Goal: Transaction & Acquisition: Purchase product/service

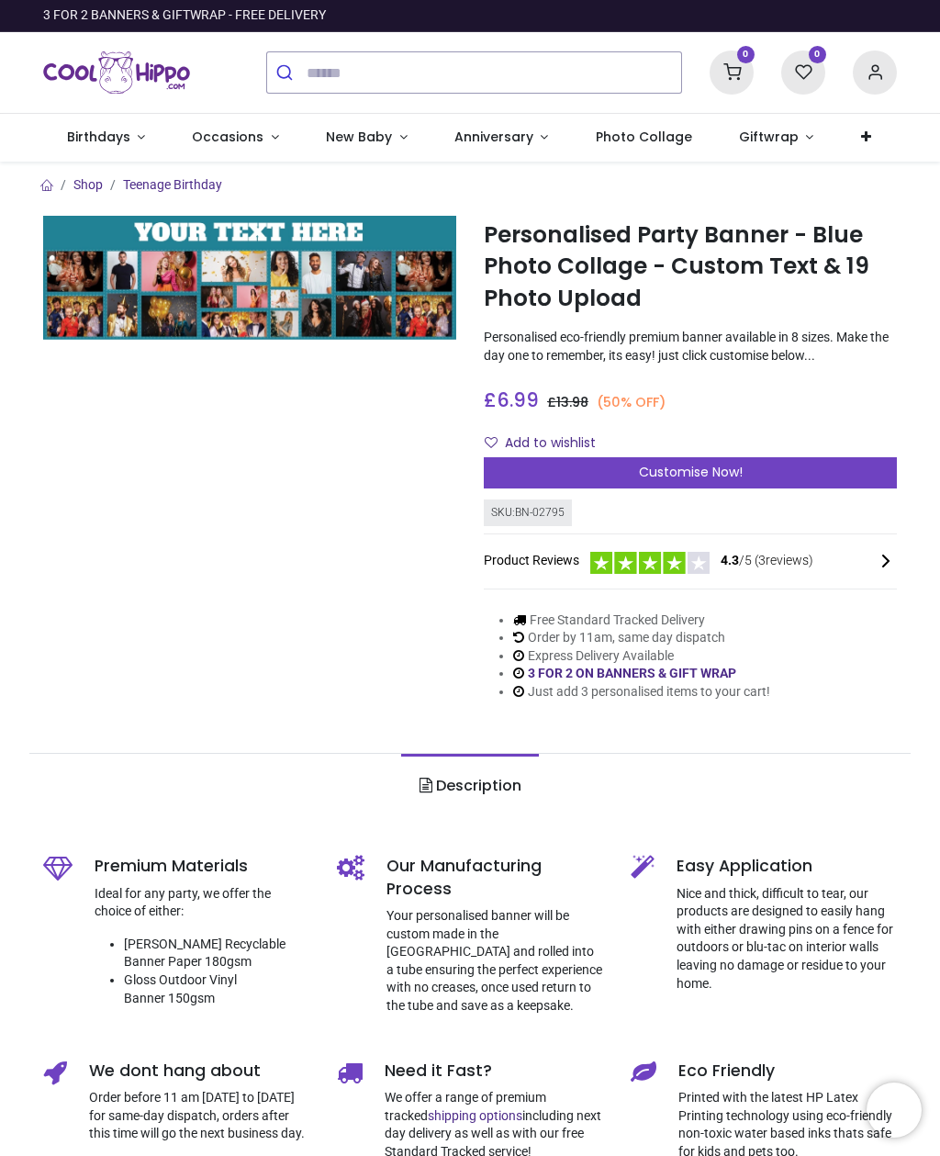
click at [727, 475] on span "Customise Now!" at bounding box center [691, 472] width 104 height 18
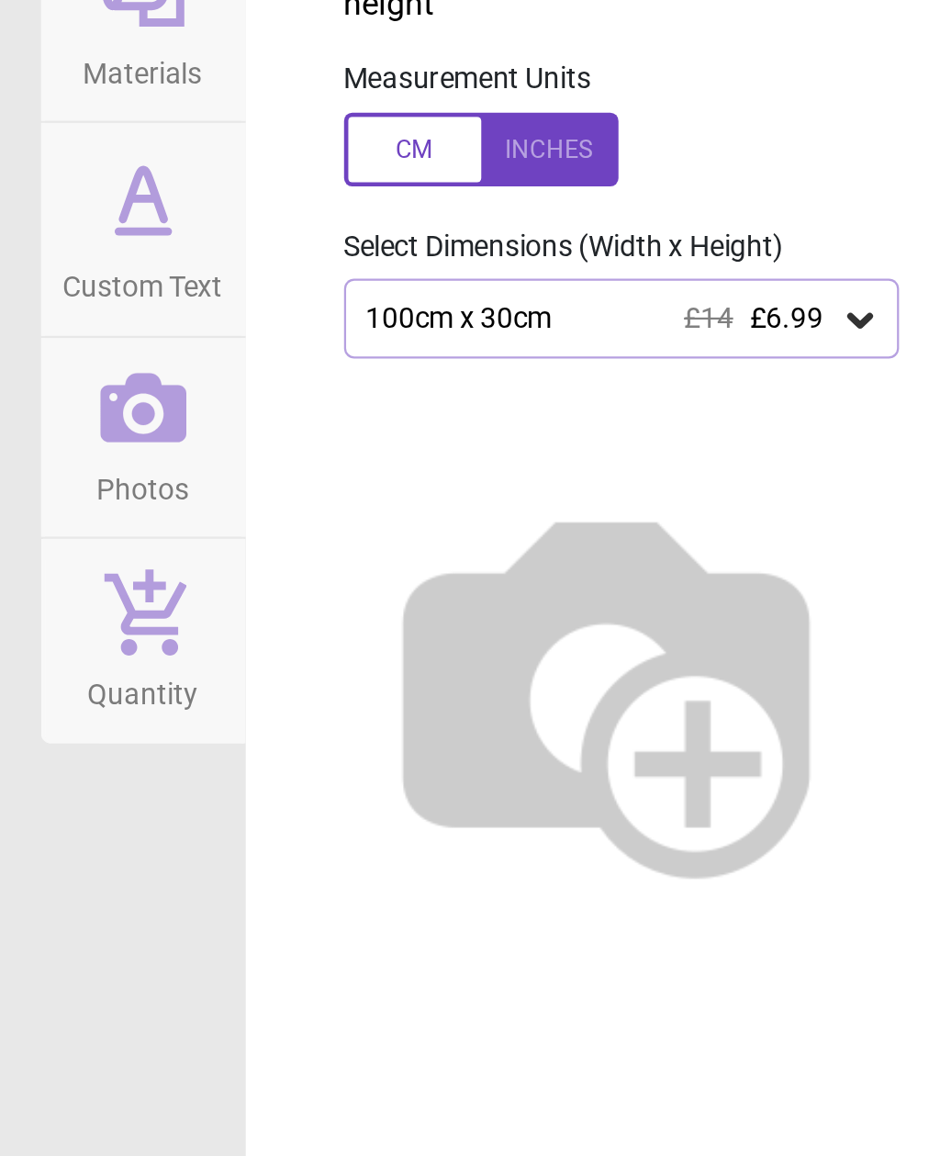
click at [855, 285] on icon at bounding box center [864, 294] width 18 height 18
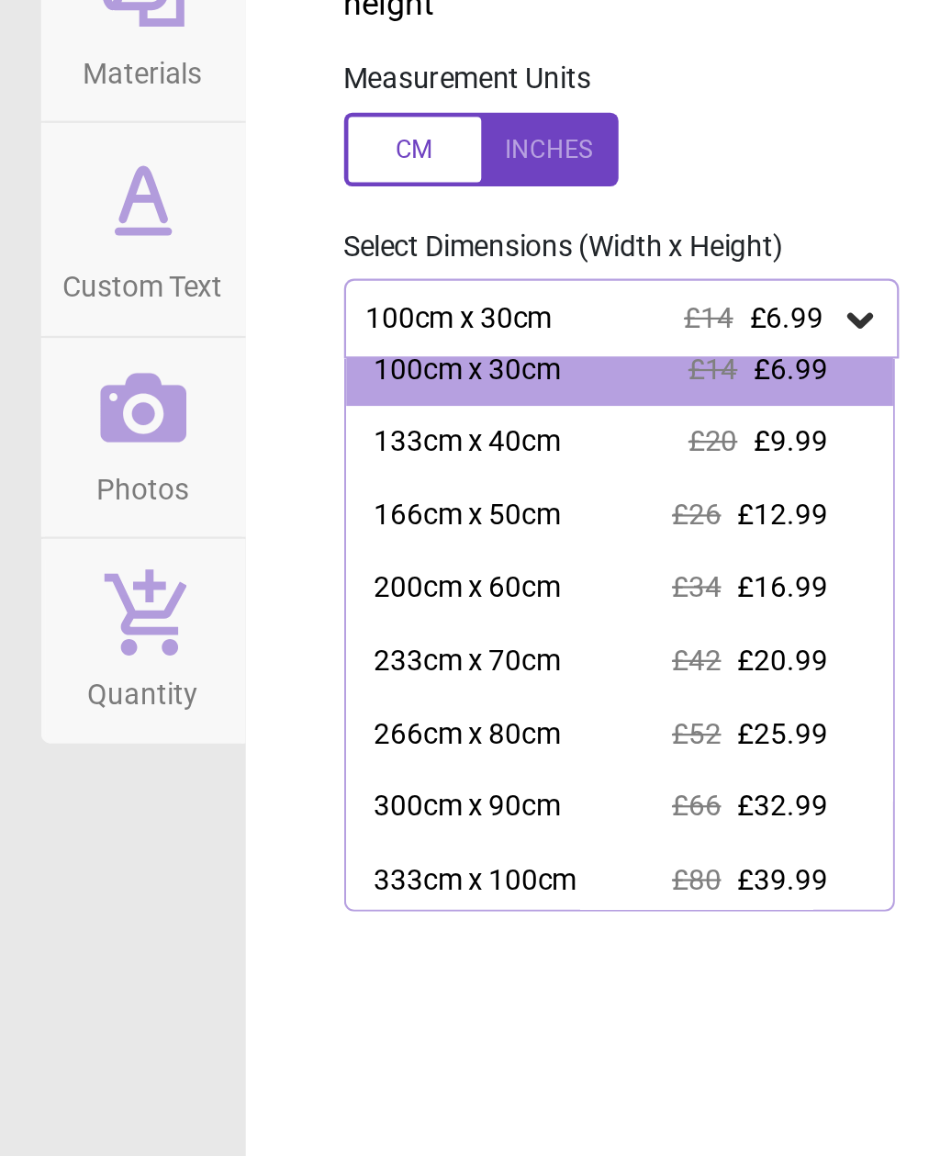
scroll to position [10, 0]
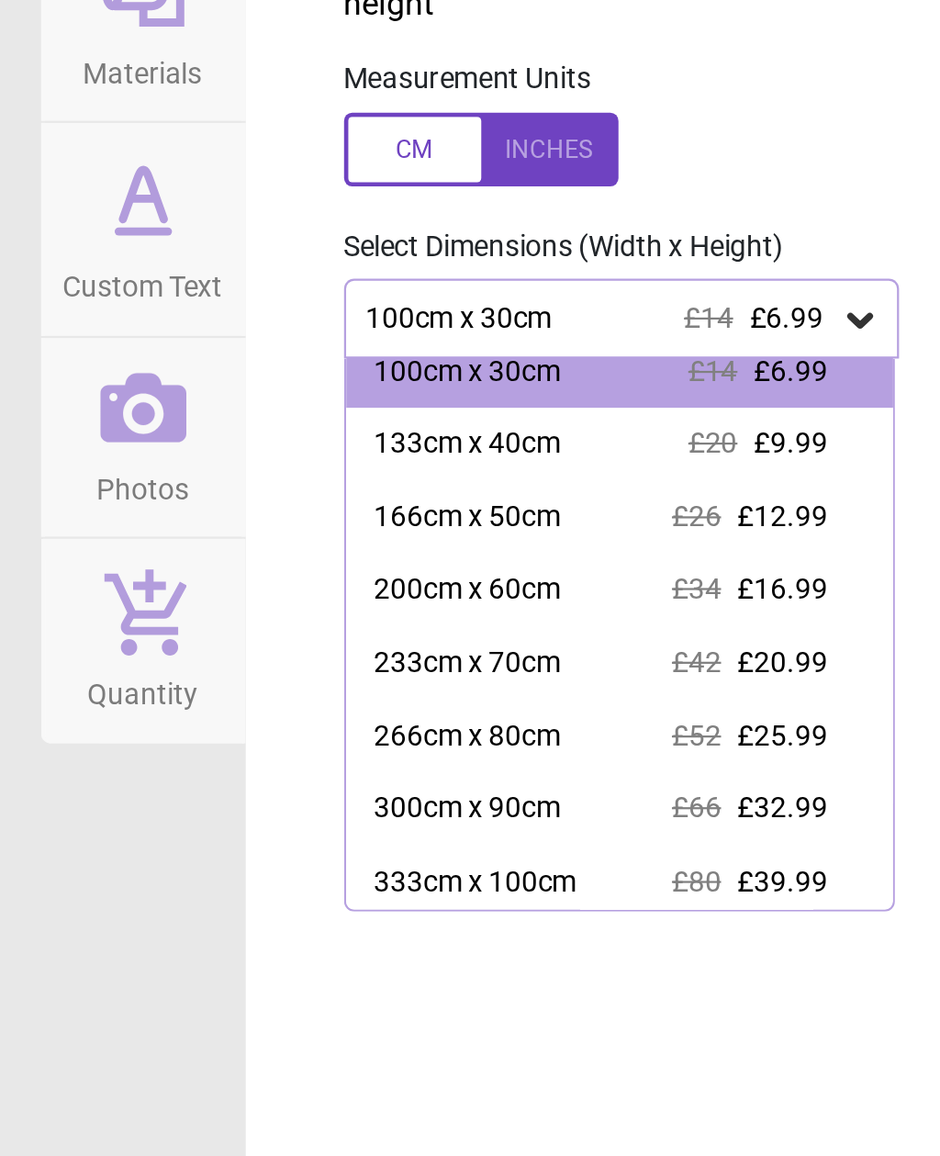
click at [646, 538] on div "333cm x 100cm" at bounding box center [691, 547] width 91 height 18
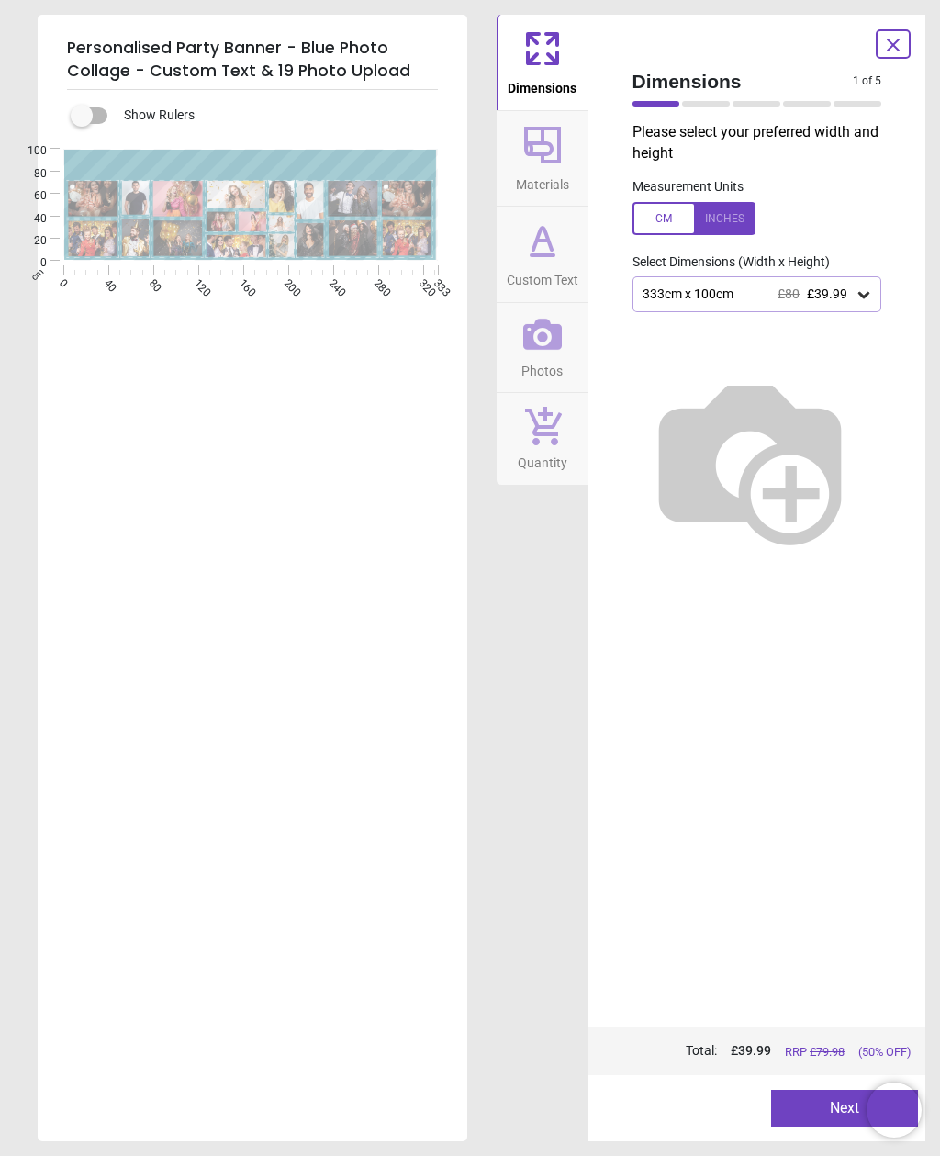
click at [543, 176] on span "Materials" at bounding box center [542, 181] width 53 height 28
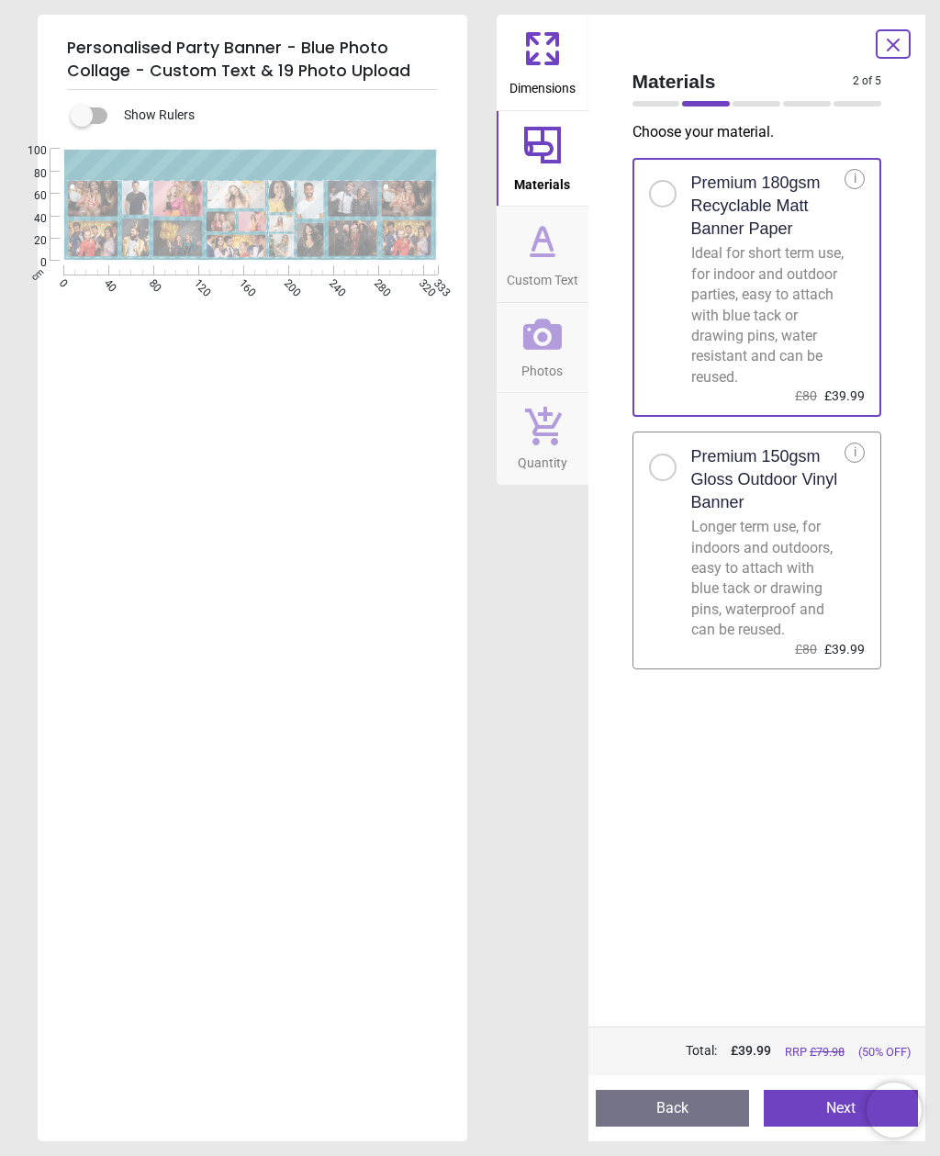
click at [545, 268] on span "Custom Text" at bounding box center [543, 277] width 72 height 28
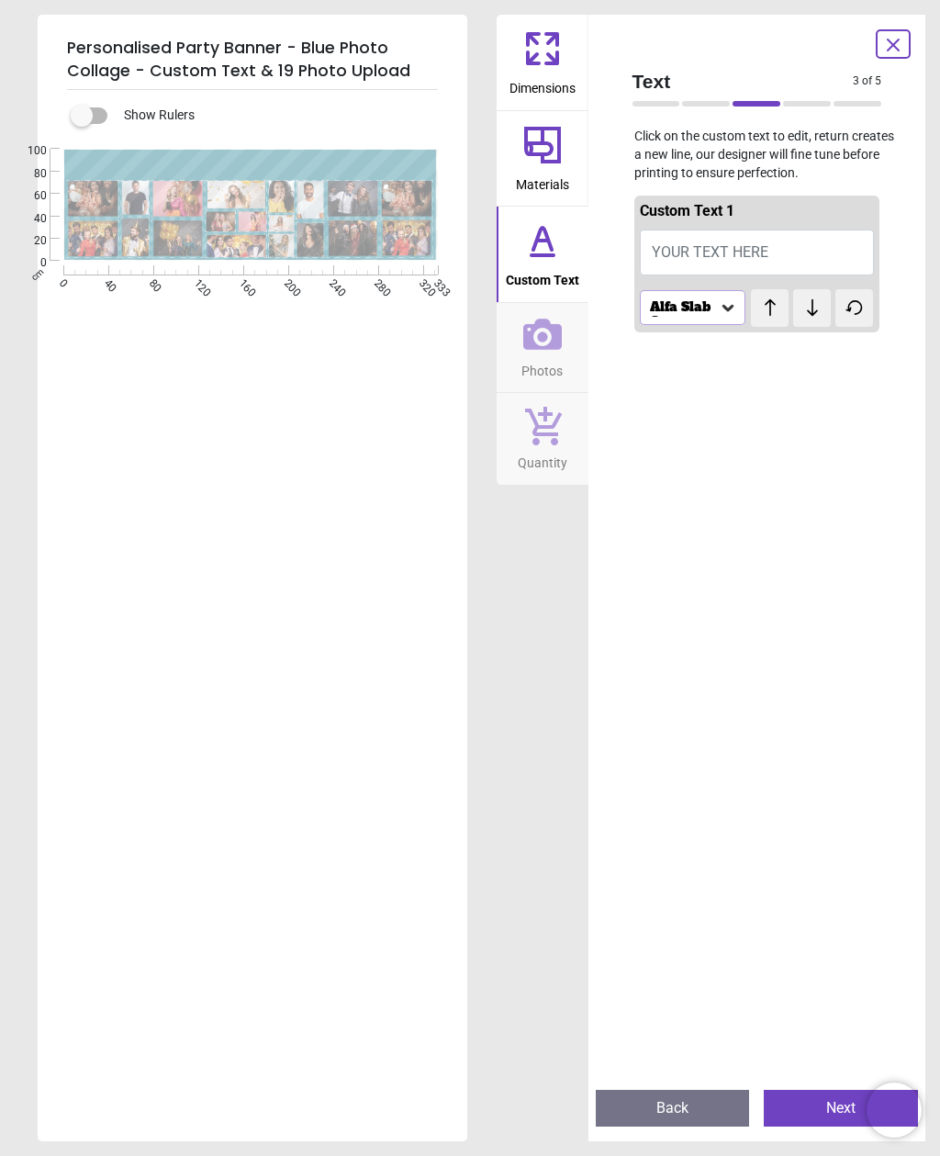
click at [554, 353] on span "Photos" at bounding box center [541, 367] width 41 height 28
